Goal: Task Accomplishment & Management: Manage account settings

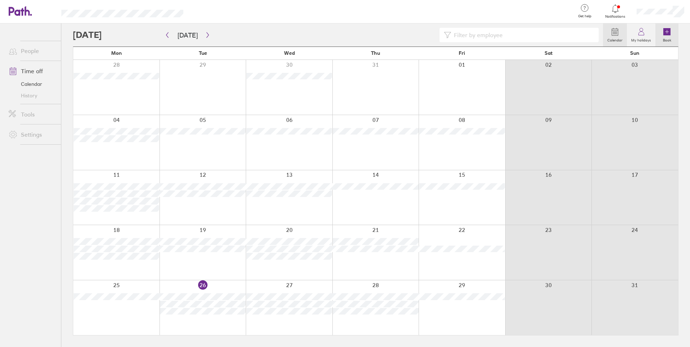
click at [664, 31] on icon at bounding box center [666, 31] width 7 height 7
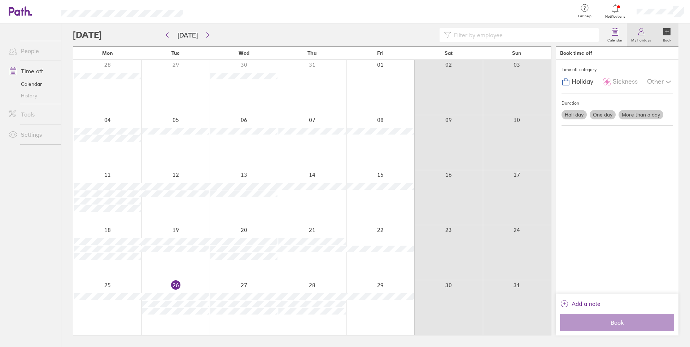
click at [644, 38] on label "My holidays" at bounding box center [640, 39] width 28 height 6
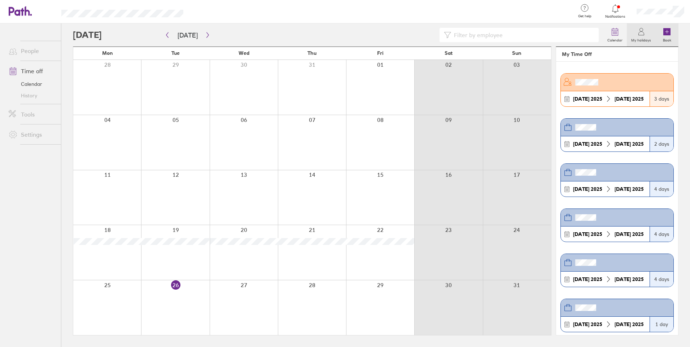
click at [663, 32] on icon at bounding box center [666, 31] width 7 height 7
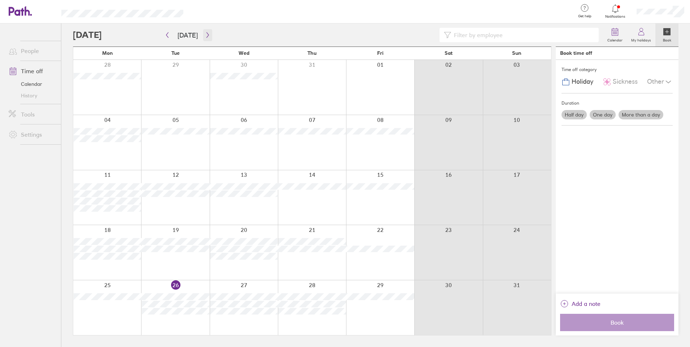
click at [205, 34] on icon "button" at bounding box center [207, 35] width 5 height 6
click at [167, 37] on icon "button" at bounding box center [166, 35] width 5 height 6
click at [642, 115] on label "More than a day" at bounding box center [640, 114] width 45 height 9
click at [0, 0] on input "More than a day" at bounding box center [0, 0] width 0 height 0
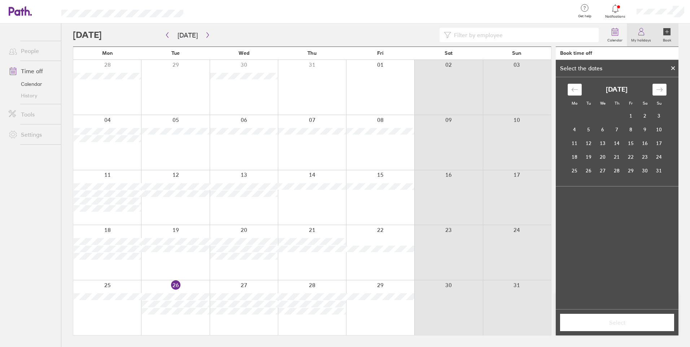
click at [642, 35] on icon at bounding box center [640, 34] width 5 height 4
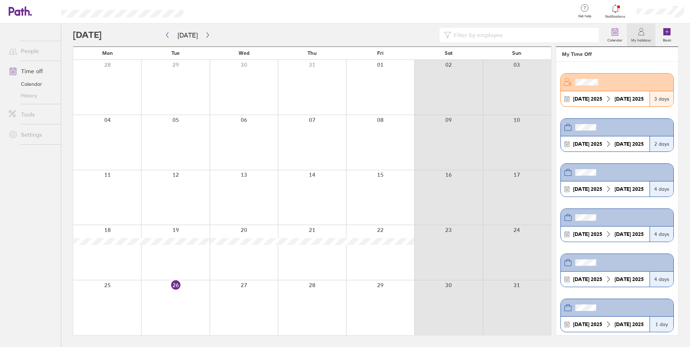
click at [34, 72] on link "Time off" at bounding box center [32, 71] width 58 height 14
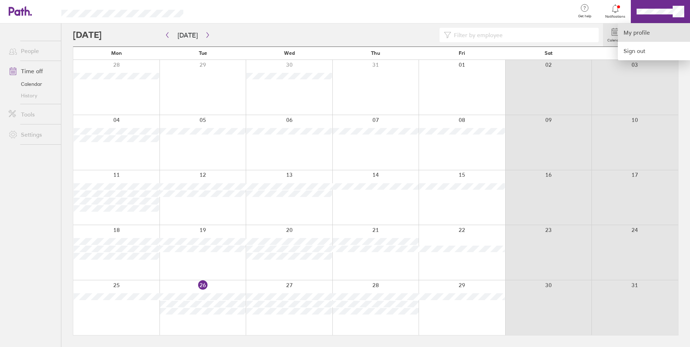
click at [645, 31] on link "My profile" at bounding box center [653, 32] width 72 height 18
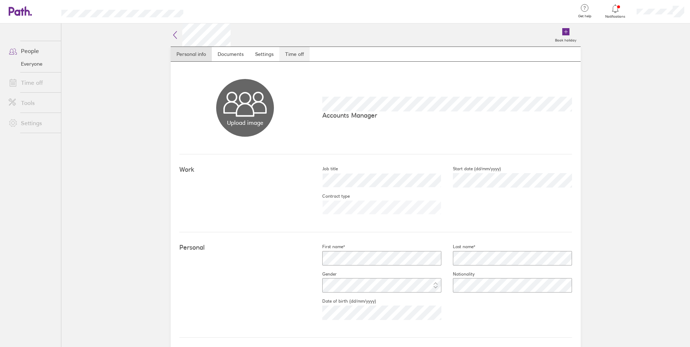
click at [289, 52] on link "Time off" at bounding box center [294, 54] width 30 height 14
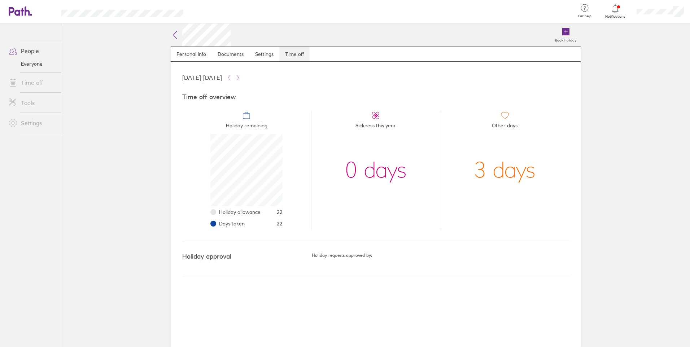
scroll to position [72, 72]
click at [234, 56] on link "Documents" at bounding box center [231, 54] width 38 height 14
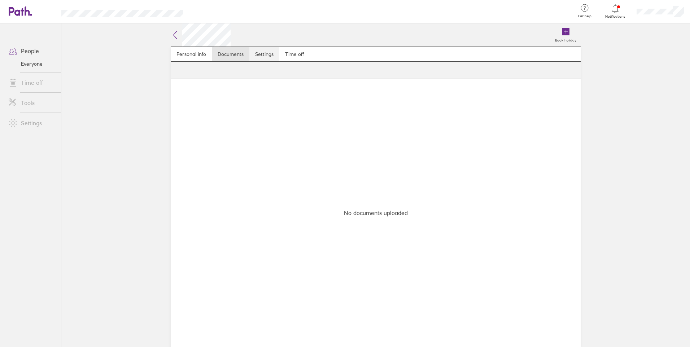
click at [261, 53] on link "Settings" at bounding box center [264, 54] width 30 height 14
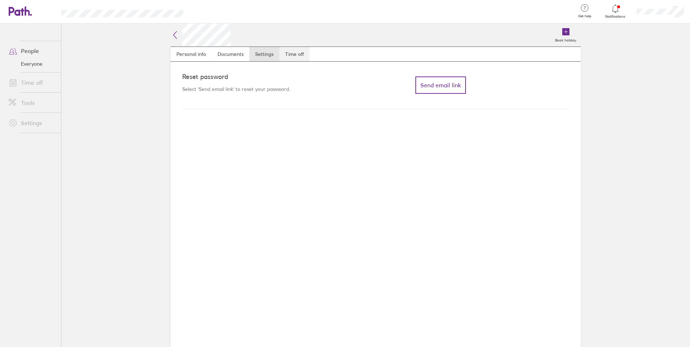
click at [300, 53] on link "Time off" at bounding box center [294, 54] width 30 height 14
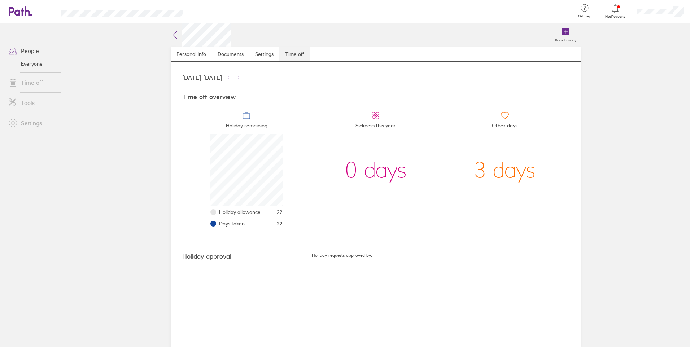
scroll to position [72, 72]
click at [38, 86] on link "Time off" at bounding box center [32, 82] width 58 height 14
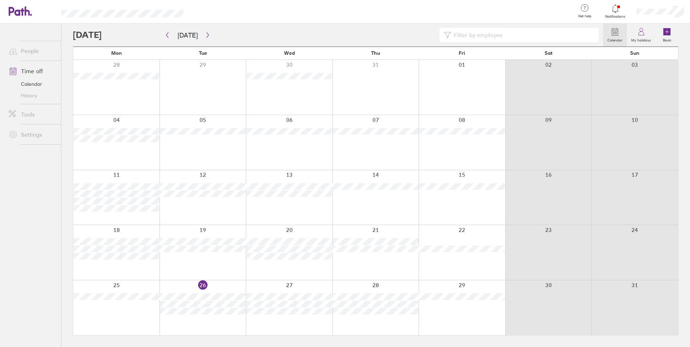
click at [665, 34] on icon at bounding box center [666, 31] width 7 height 7
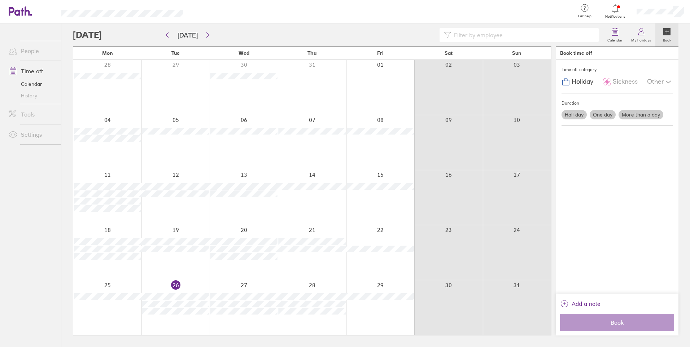
click at [655, 113] on label "More than a day" at bounding box center [640, 114] width 45 height 9
click at [0, 0] on input "More than a day" at bounding box center [0, 0] width 0 height 0
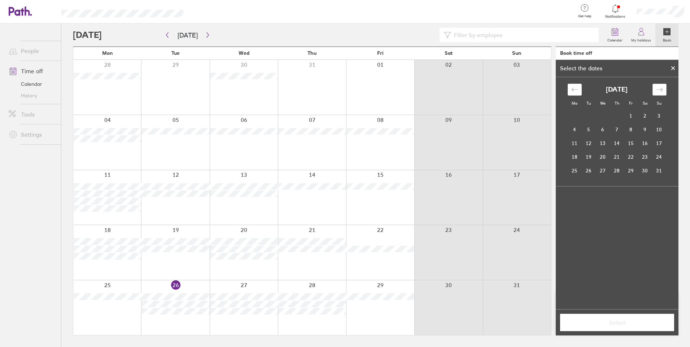
click at [662, 91] on icon "Move forward to switch to the next month." at bounding box center [659, 89] width 7 height 7
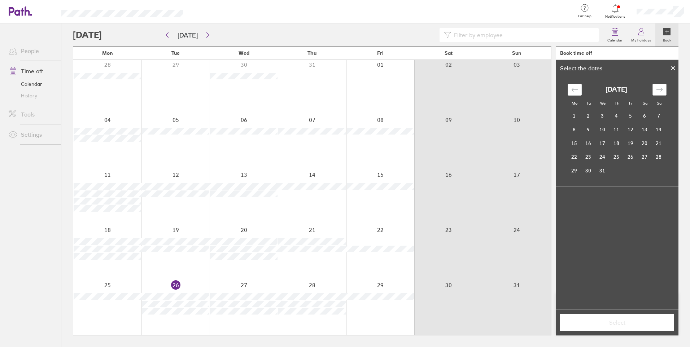
click at [662, 91] on icon "Move forward to switch to the next month." at bounding box center [659, 89] width 7 height 7
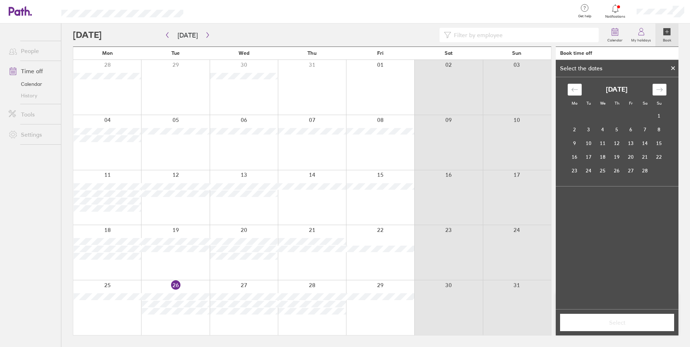
click at [662, 91] on icon "Move forward to switch to the next month." at bounding box center [659, 89] width 7 height 7
click at [570, 130] on td "6" at bounding box center [574, 130] width 14 height 14
click at [590, 131] on td "7" at bounding box center [588, 130] width 14 height 14
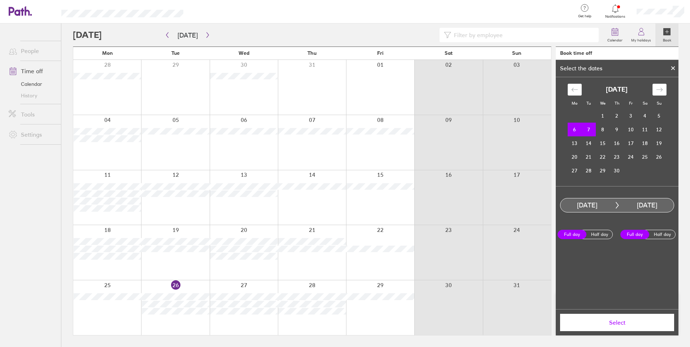
click at [590, 128] on td "7" at bounding box center [588, 130] width 14 height 14
click at [626, 128] on td "10" at bounding box center [631, 130] width 14 height 14
click at [588, 128] on td "7" at bounding box center [588, 130] width 14 height 14
click at [629, 141] on td "17" at bounding box center [631, 143] width 14 height 14
click at [648, 327] on button "Select" at bounding box center [617, 322] width 114 height 17
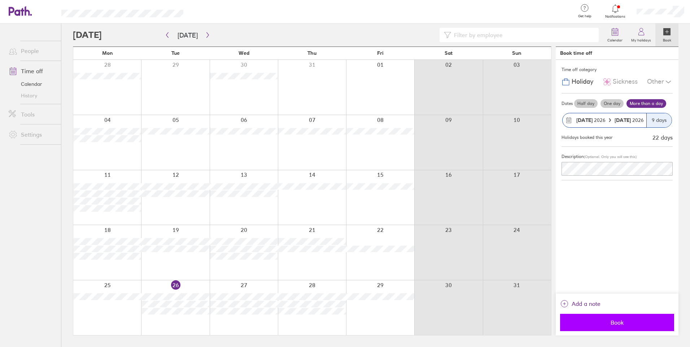
click at [621, 324] on span "Book" at bounding box center [617, 322] width 104 height 6
